Goal: Obtain resource: Download file/media

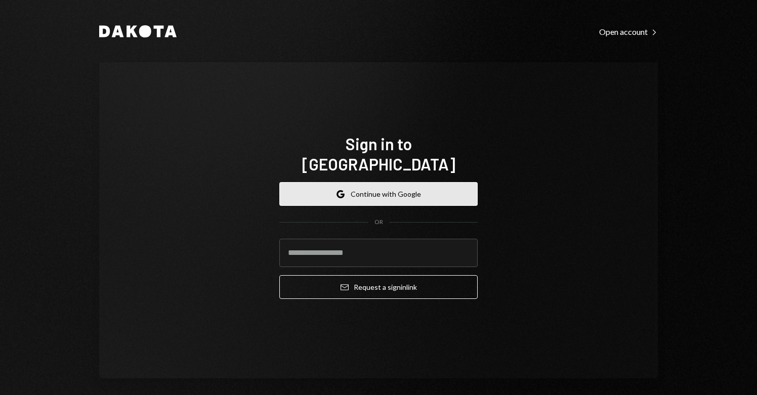
click at [393, 189] on button "Google Continue with Google" at bounding box center [378, 194] width 198 height 24
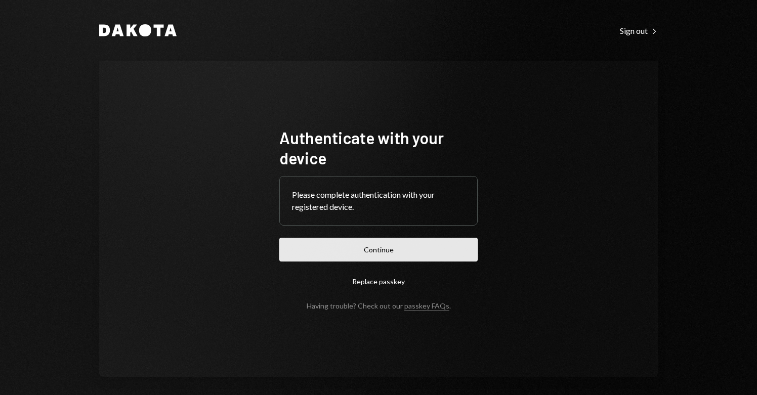
click at [396, 245] on button "Continue" at bounding box center [378, 250] width 198 height 24
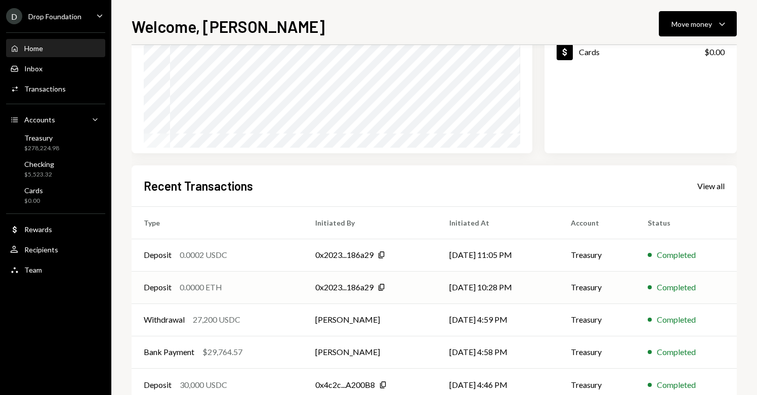
scroll to position [163, 0]
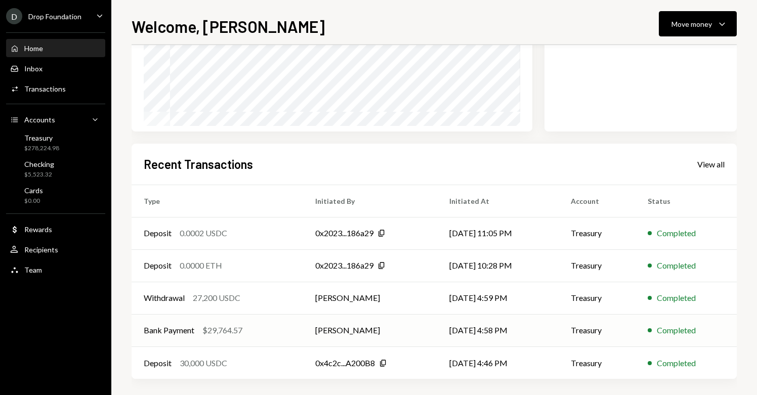
click at [306, 331] on td "[PERSON_NAME]" at bounding box center [370, 330] width 134 height 32
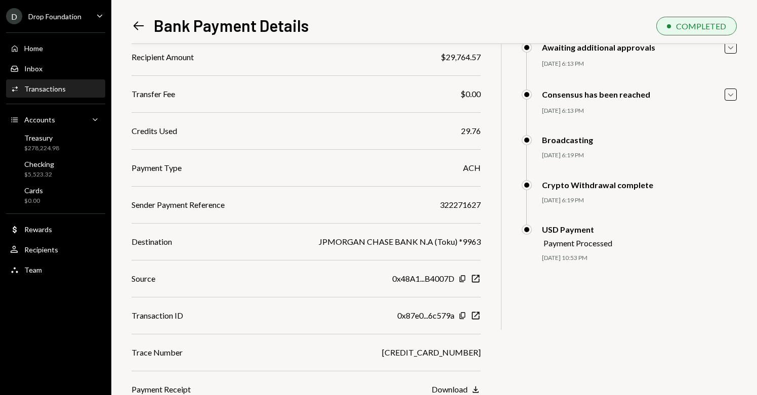
scroll to position [110, 0]
click at [446, 390] on div "Download" at bounding box center [450, 389] width 36 height 10
